Goal: Check status

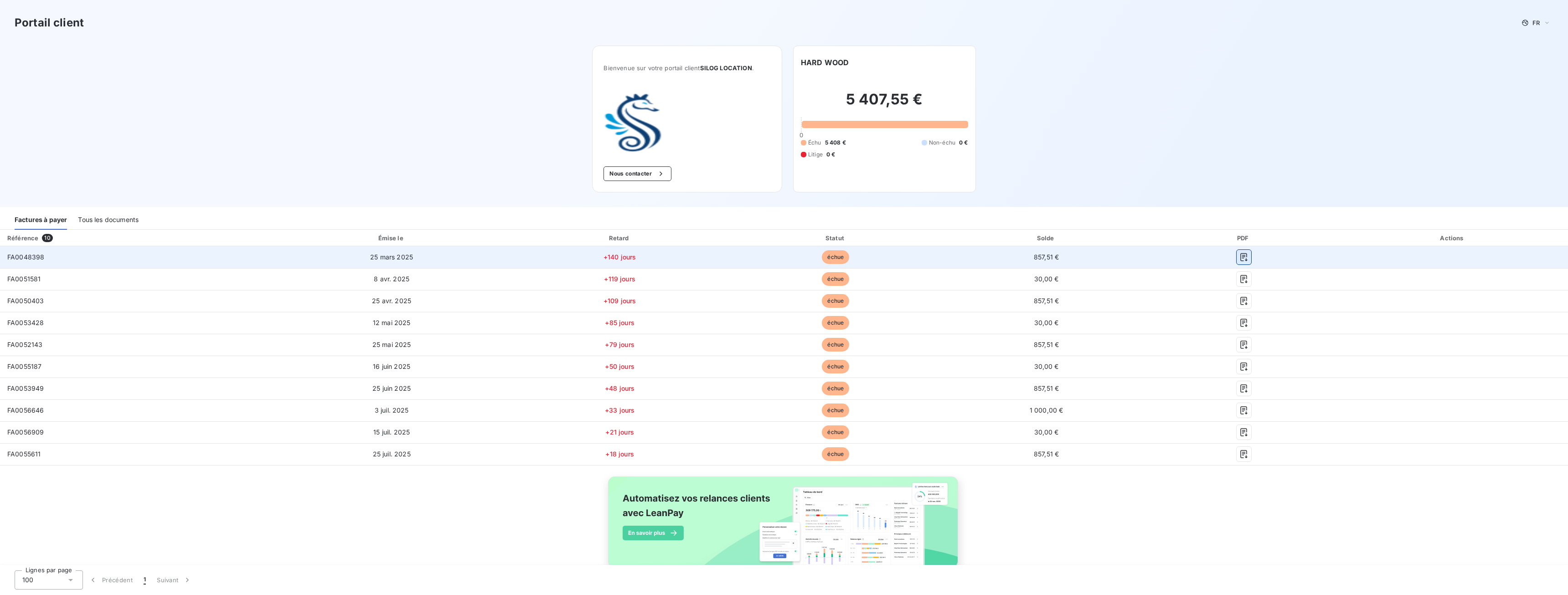
click at [1239, 257] on icon "button" at bounding box center [1244, 257] width 10 height 10
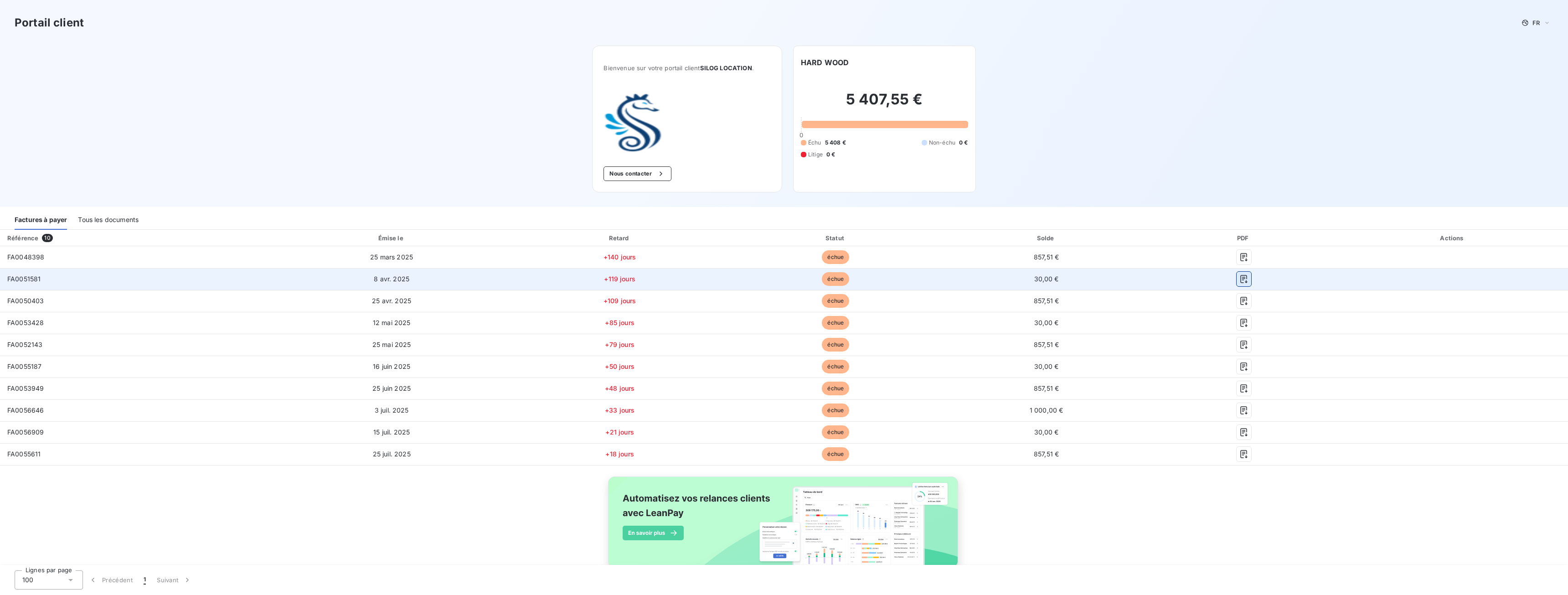
click at [1239, 281] on icon "button" at bounding box center [1244, 279] width 10 height 10
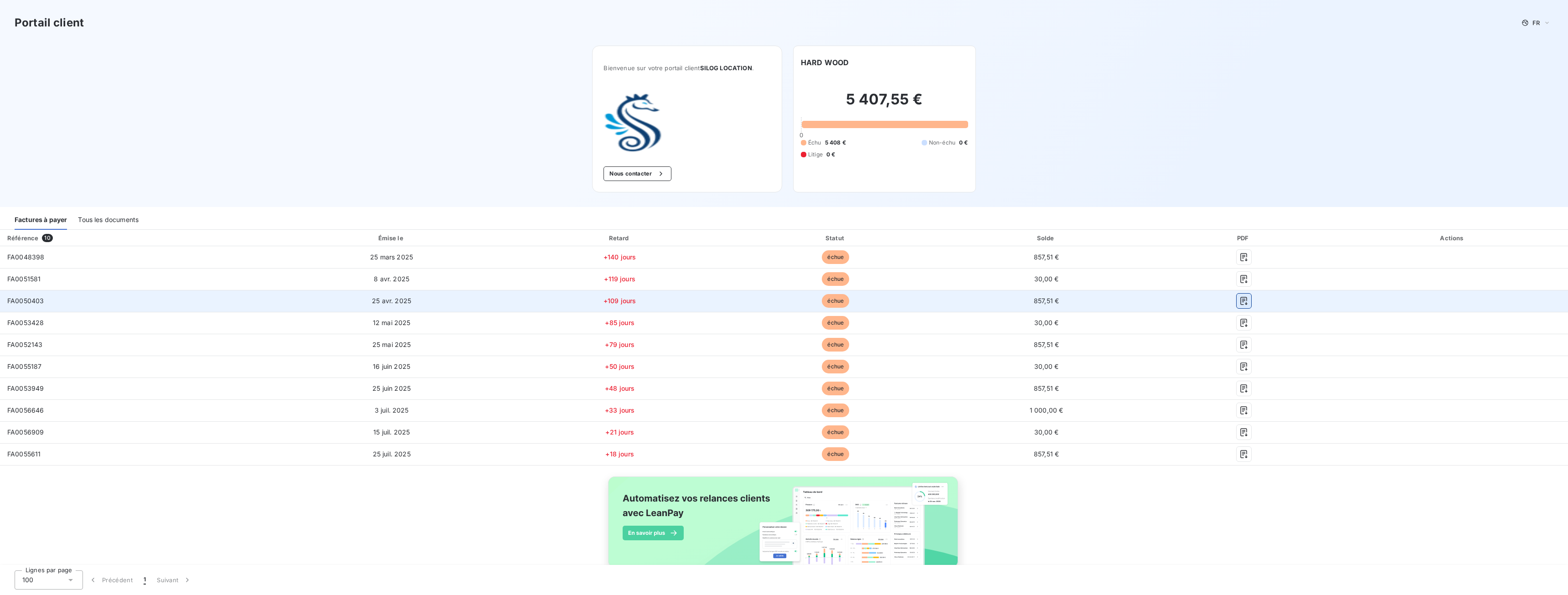
click at [1239, 300] on icon "button" at bounding box center [1244, 301] width 10 height 10
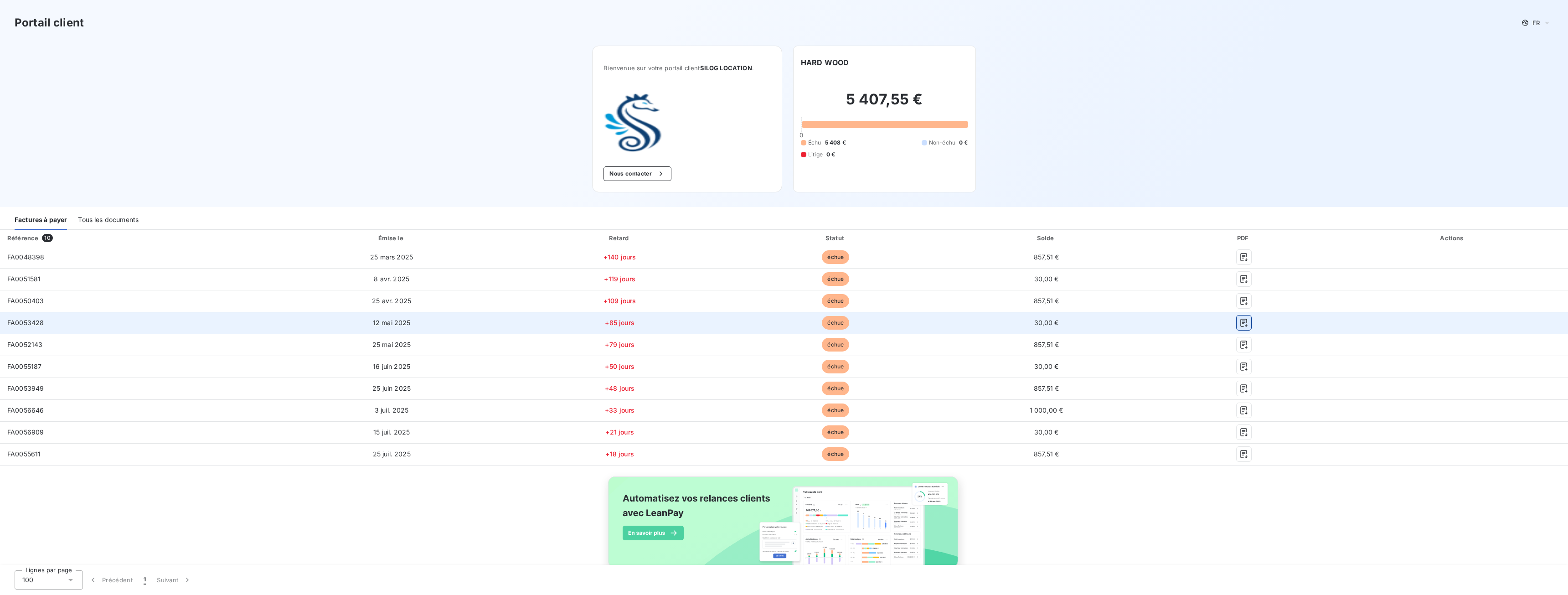
click at [1240, 319] on icon "button" at bounding box center [1243, 322] width 7 height 8
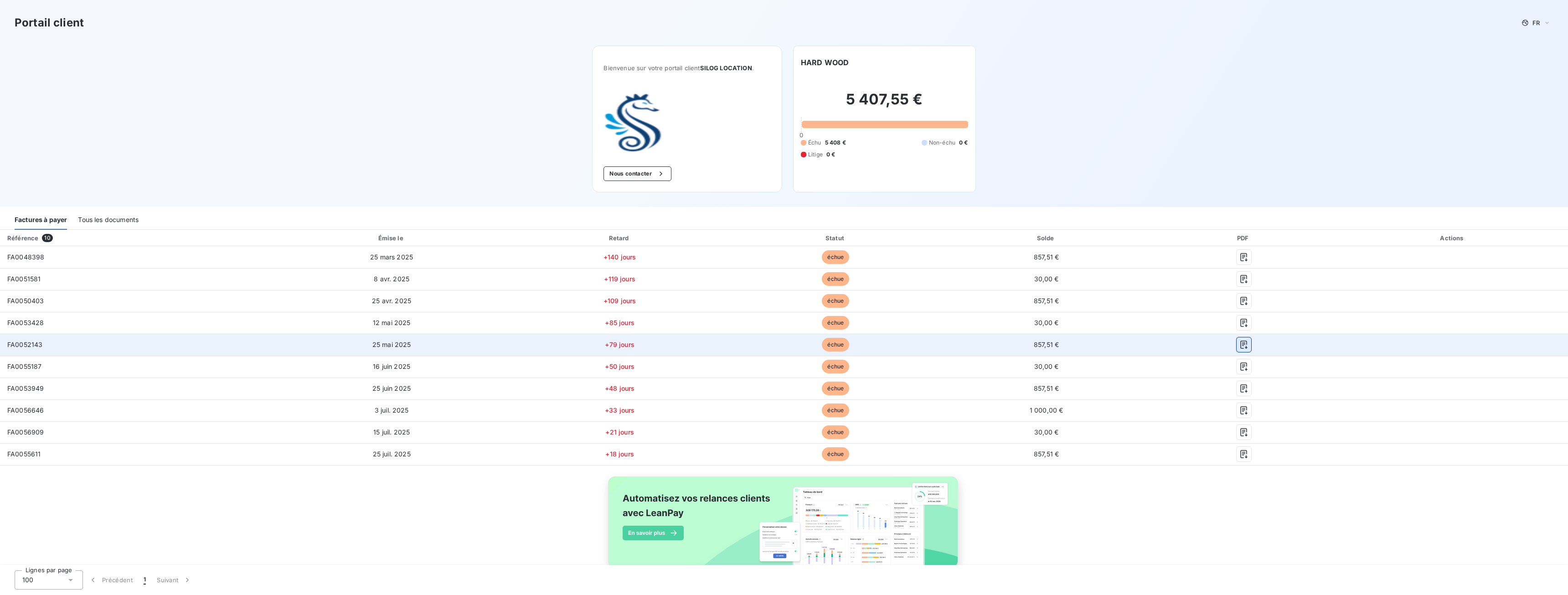
click at [1240, 347] on icon "button" at bounding box center [1243, 345] width 7 height 8
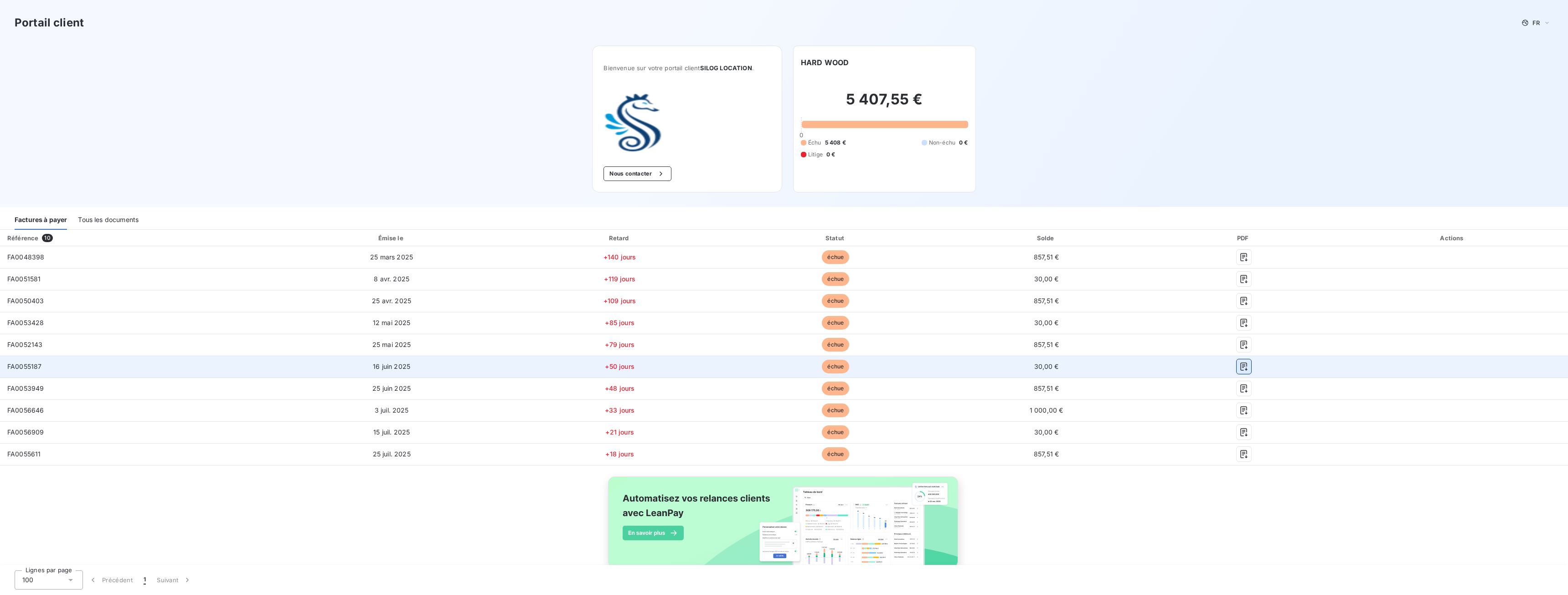
click at [1239, 368] on icon "button" at bounding box center [1244, 367] width 10 height 10
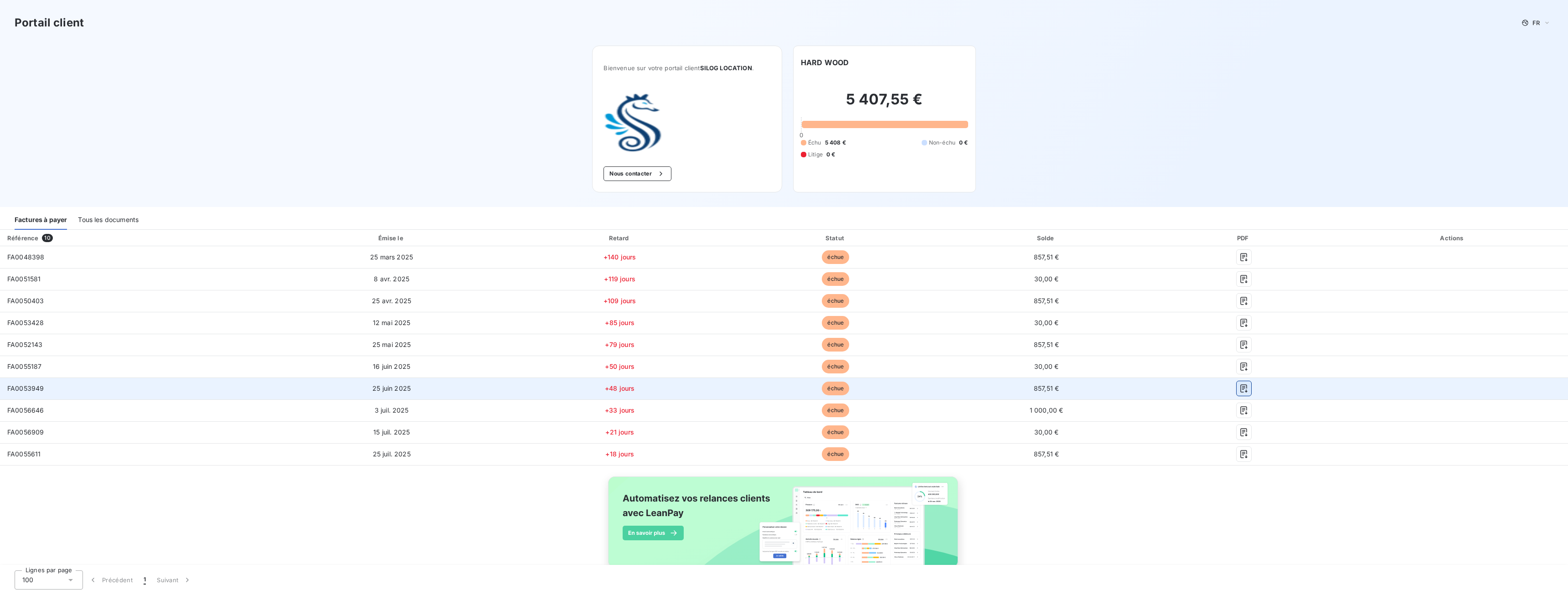
click at [1239, 386] on icon "button" at bounding box center [1244, 389] width 10 height 10
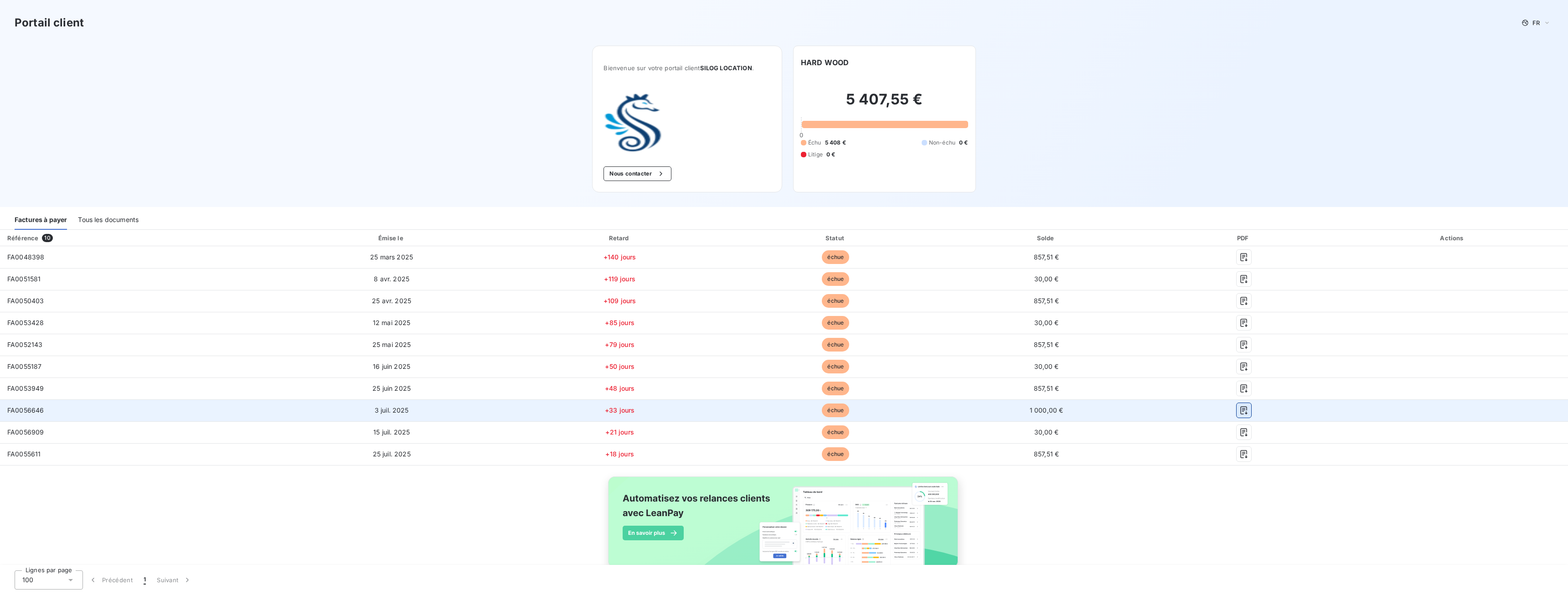
click at [1238, 415] on button "button" at bounding box center [1243, 410] width 14 height 14
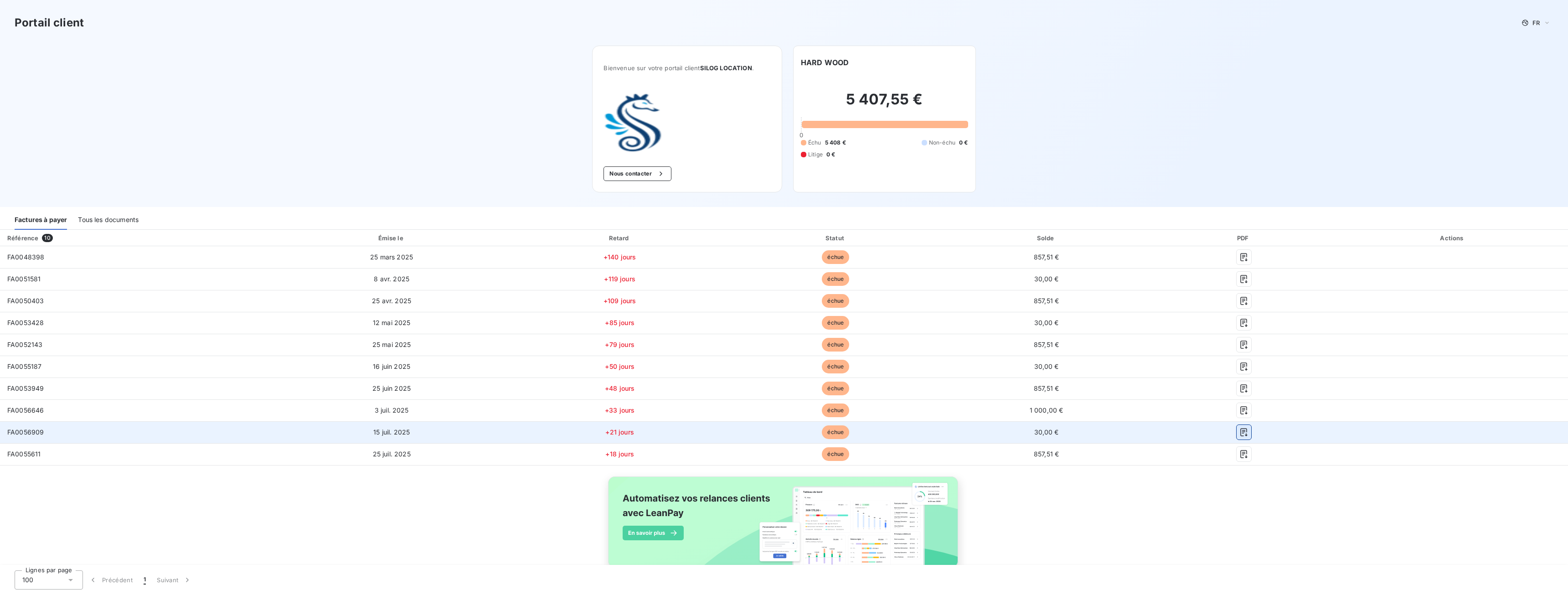
click at [1240, 429] on icon "button" at bounding box center [1243, 432] width 7 height 8
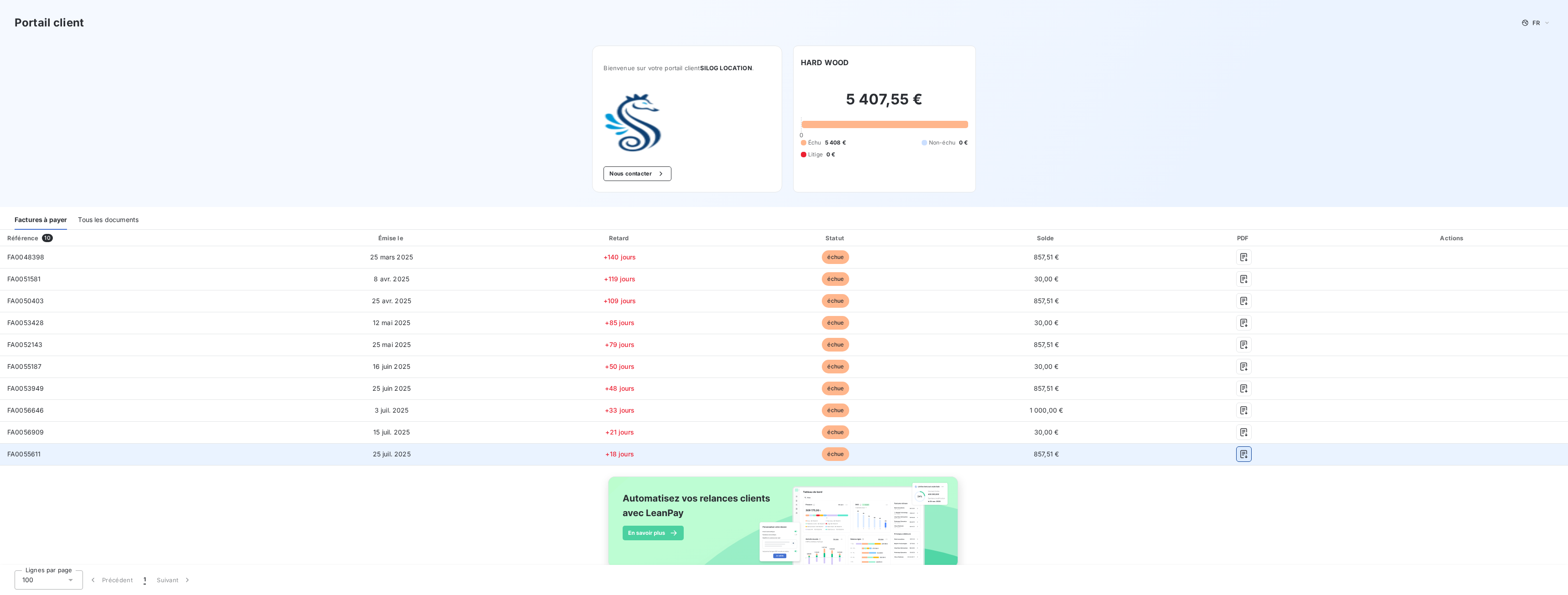
click at [1239, 453] on icon "button" at bounding box center [1244, 454] width 10 height 10
